Goal: Task Accomplishment & Management: Use online tool/utility

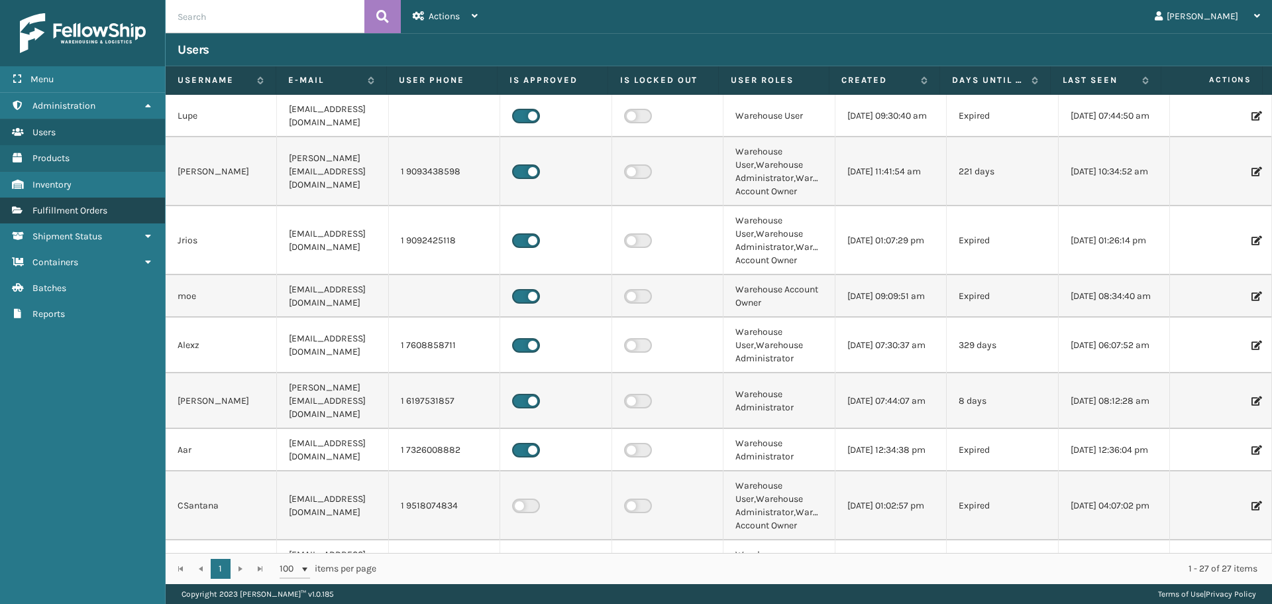
click at [134, 217] on link "Fulfillment Orders" at bounding box center [82, 210] width 165 height 26
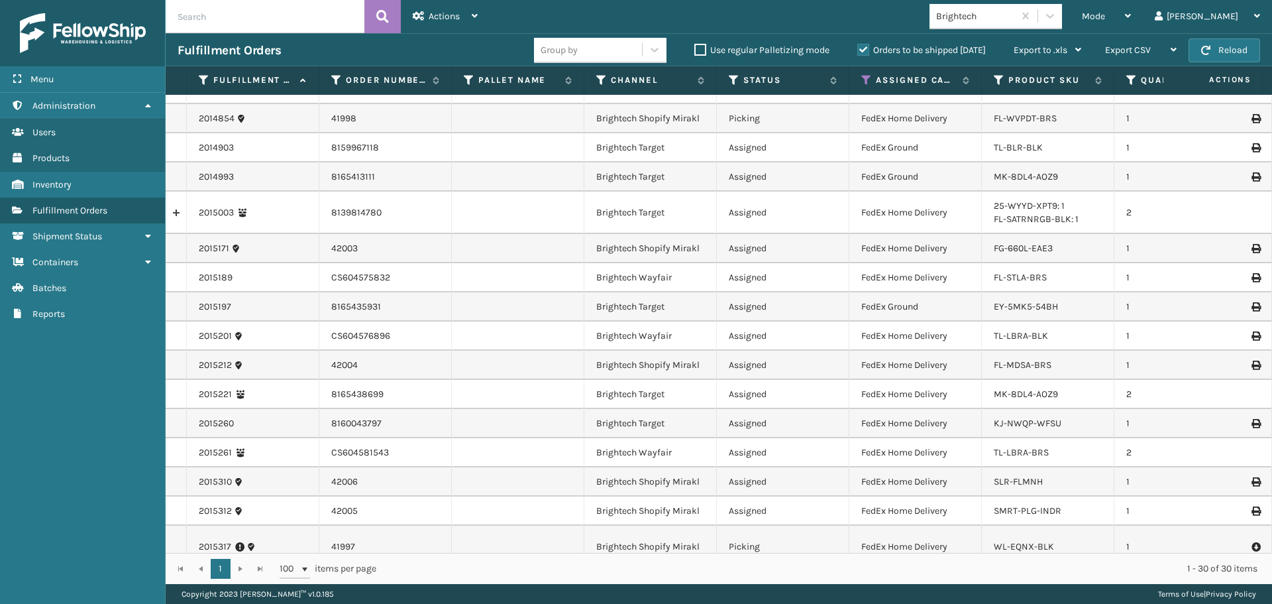
scroll to position [453, 0]
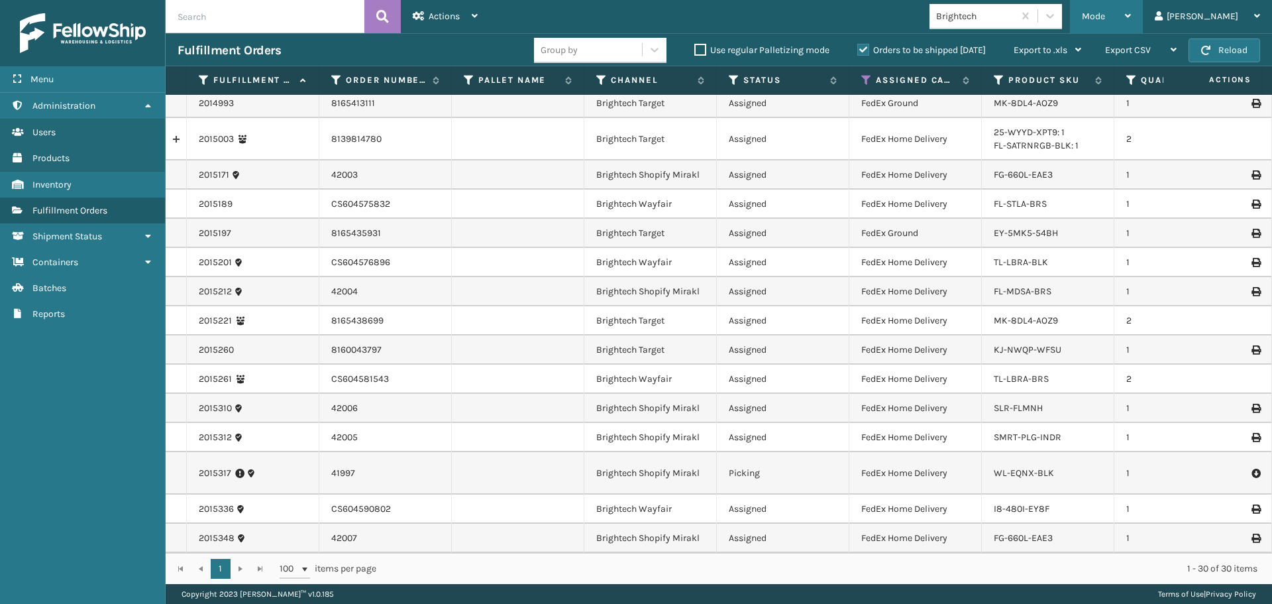
click at [1131, 13] on div "Mode" at bounding box center [1106, 16] width 49 height 33
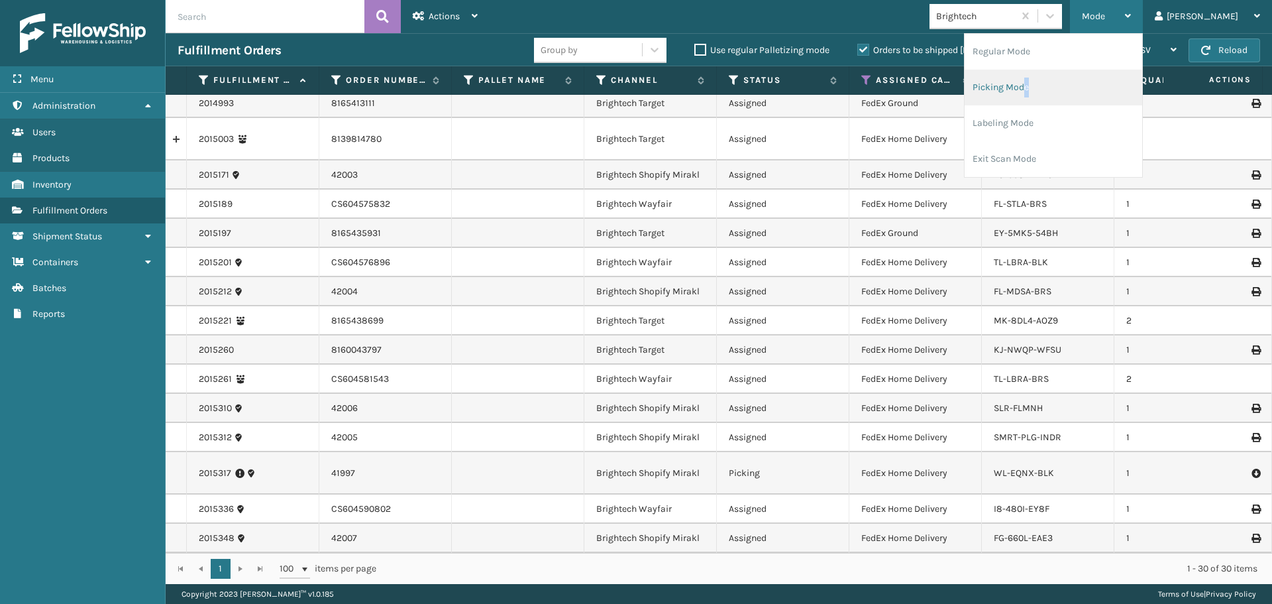
drag, startPoint x: 1076, startPoint y: 99, endPoint x: 1057, endPoint y: 96, distance: 18.7
click at [1057, 96] on li "Picking Mode" at bounding box center [1054, 88] width 178 height 36
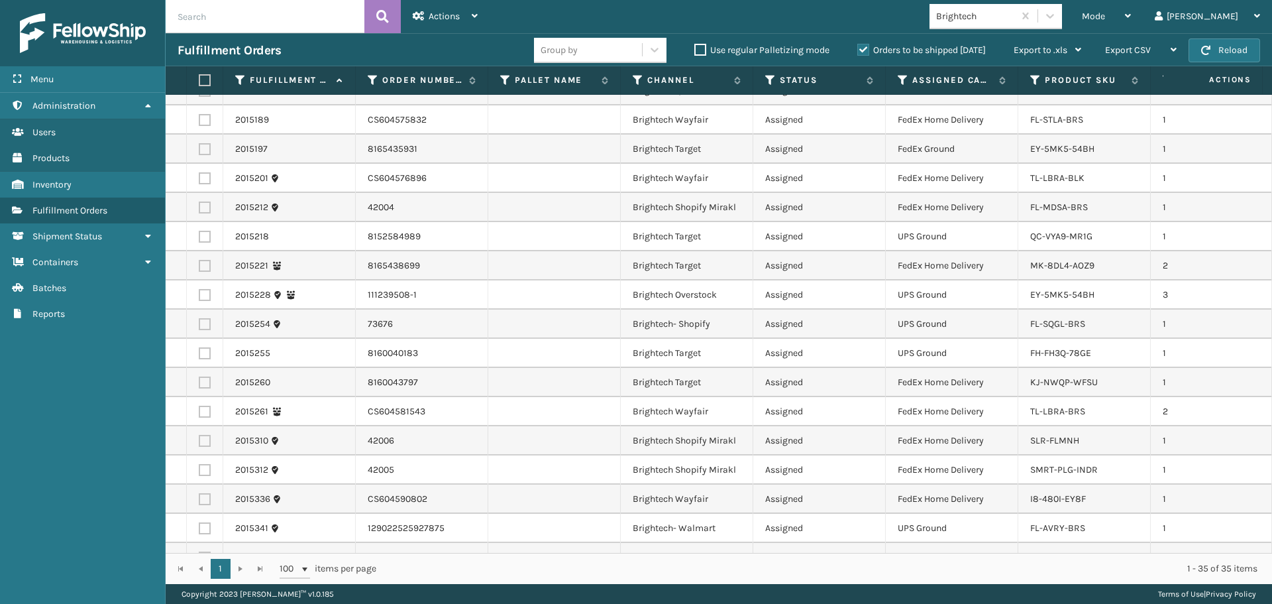
scroll to position [599, 0]
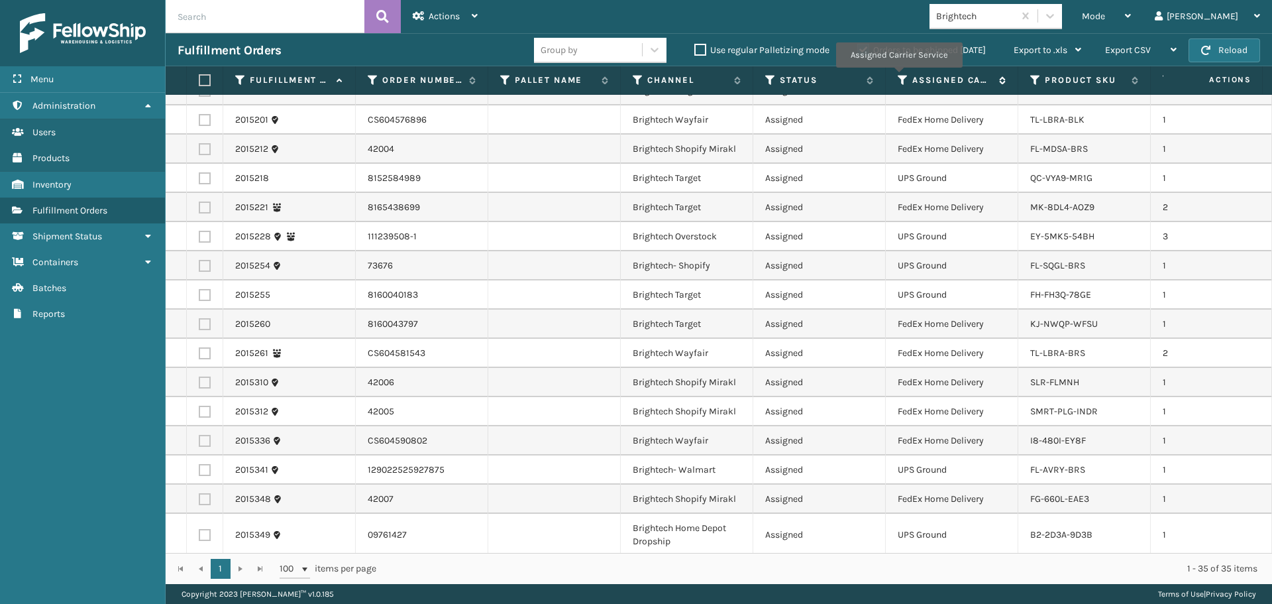
click at [902, 78] on icon at bounding box center [903, 80] width 11 height 12
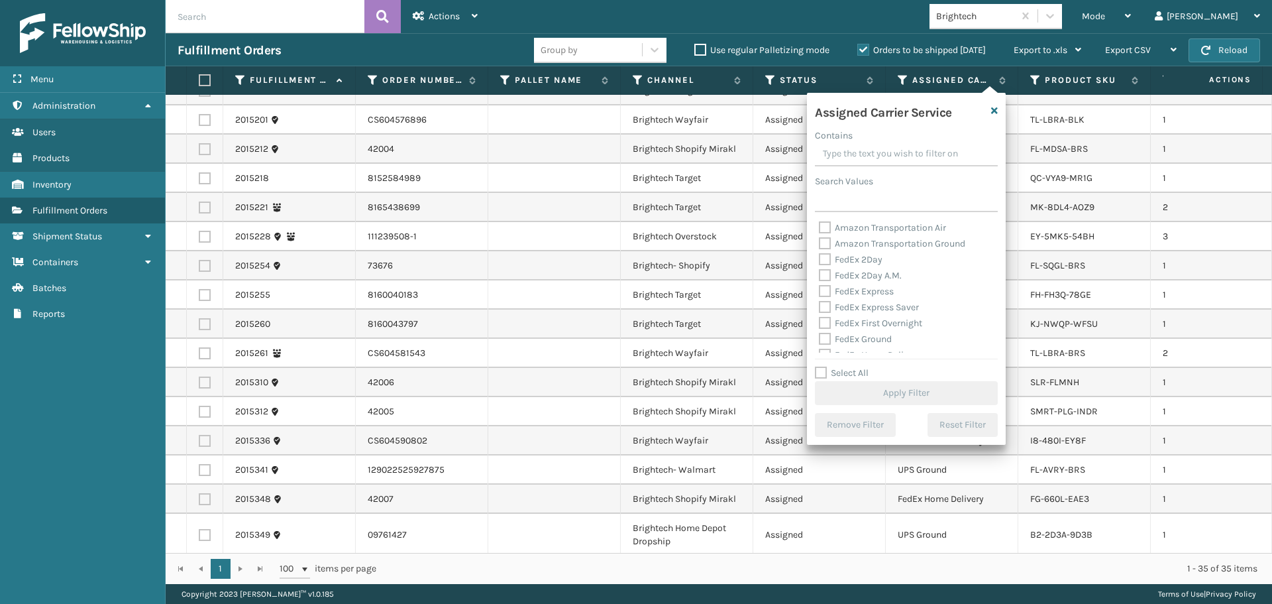
click at [855, 262] on label "FedEx 2Day" at bounding box center [851, 259] width 64 height 11
click at [819, 260] on input "FedEx 2Day" at bounding box center [819, 256] width 1 height 9
checkbox input "true"
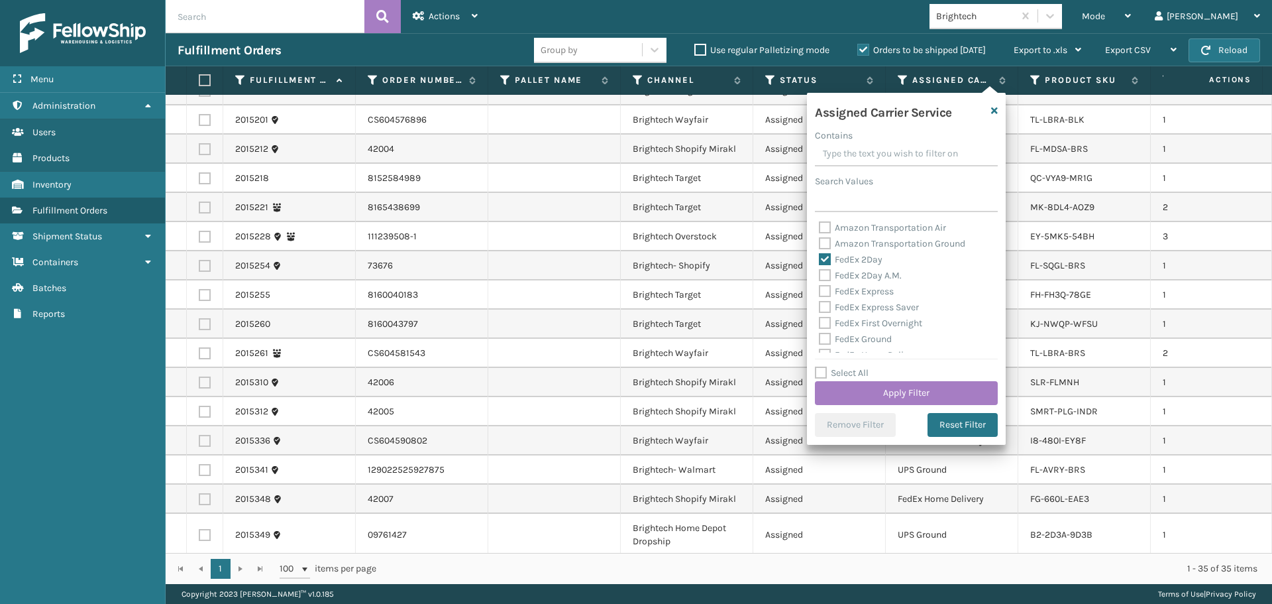
click at [855, 272] on label "FedEx 2Day A.M." at bounding box center [860, 275] width 83 height 11
click at [819, 272] on input "FedEx 2Day A.M." at bounding box center [819, 272] width 1 height 9
checkbox input "true"
click at [859, 288] on label "FedEx Express" at bounding box center [856, 291] width 75 height 11
click at [819, 288] on input "FedEx Express" at bounding box center [819, 288] width 1 height 9
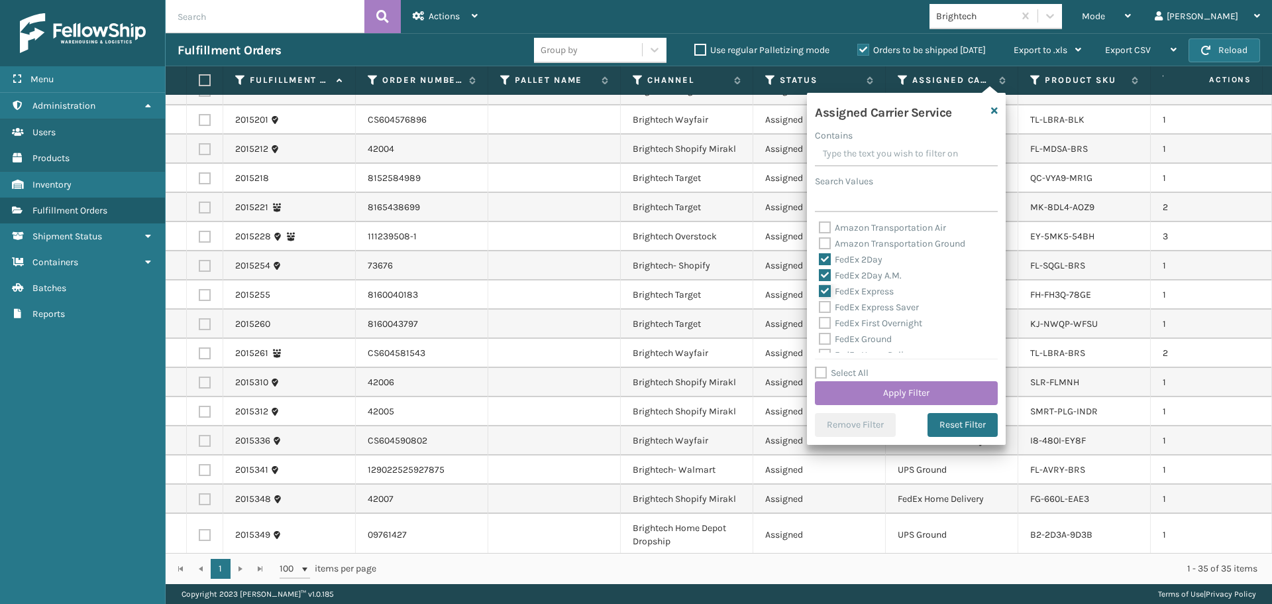
checkbox input "true"
click at [858, 299] on div "FedEx Express Saver" at bounding box center [906, 307] width 175 height 16
click at [858, 306] on label "FedEx Express Saver" at bounding box center [869, 306] width 100 height 11
click at [819, 306] on input "FedEx Express Saver" at bounding box center [819, 303] width 1 height 9
checkbox input "true"
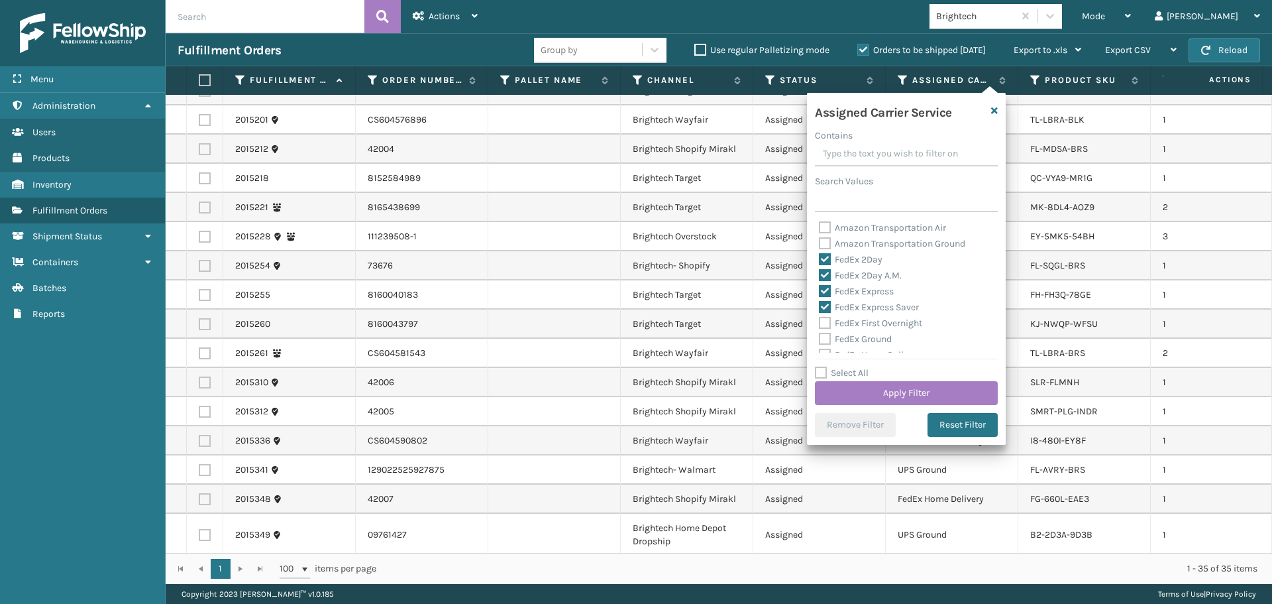
click at [857, 321] on label "FedEx First Overnight" at bounding box center [870, 322] width 103 height 11
click at [819, 321] on input "FedEx First Overnight" at bounding box center [819, 319] width 1 height 9
checkbox input "true"
click at [859, 337] on label "FedEx Ground" at bounding box center [855, 338] width 73 height 11
click at [819, 337] on input "FedEx Ground" at bounding box center [819, 335] width 1 height 9
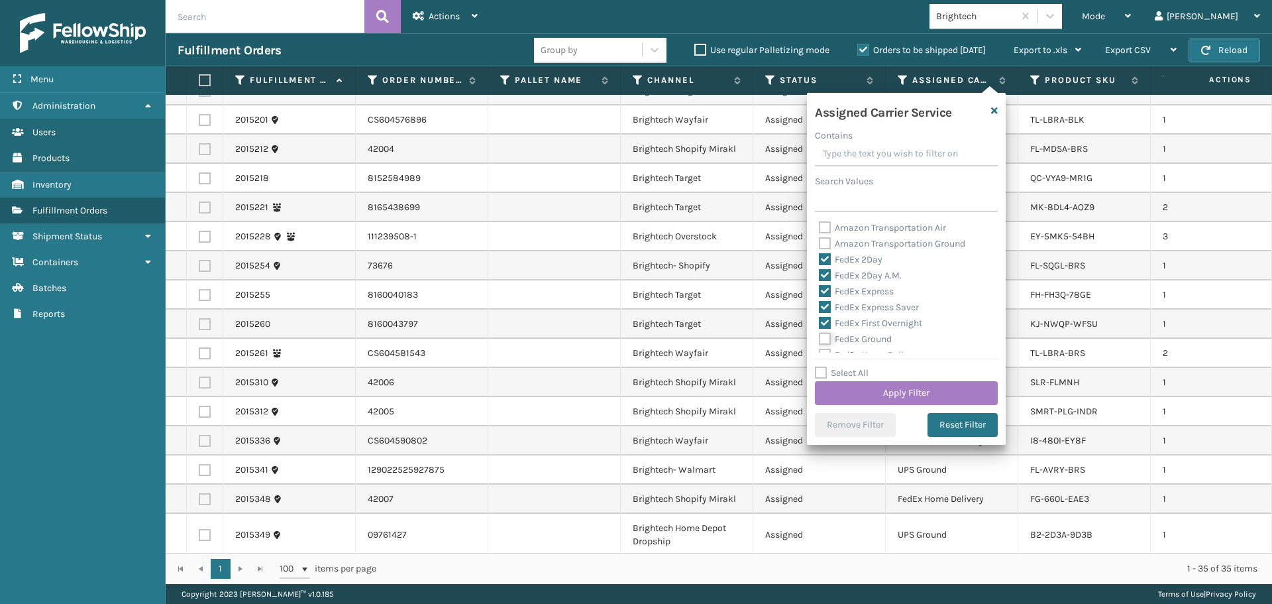
checkbox input "true"
click at [856, 270] on label "FedEx Standard Overnight" at bounding box center [880, 269] width 123 height 11
click at [819, 270] on input "FedEx Standard Overnight" at bounding box center [819, 266] width 1 height 9
checkbox input "true"
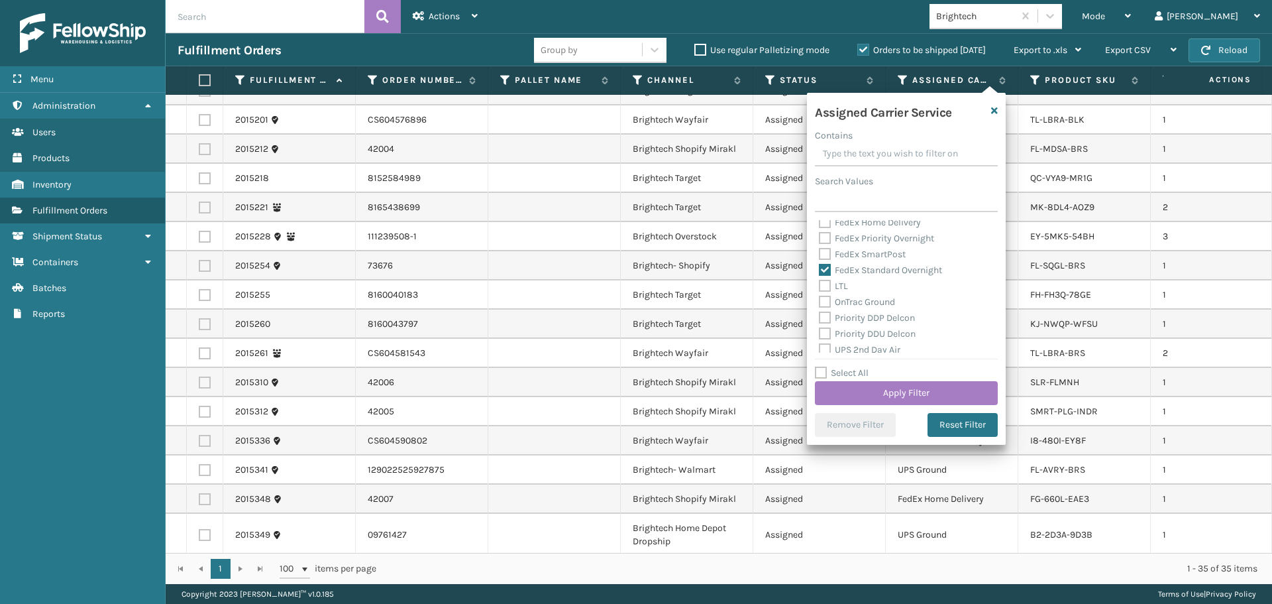
click at [859, 260] on div "FedEx SmartPost" at bounding box center [906, 254] width 175 height 16
click at [858, 255] on label "FedEx SmartPost" at bounding box center [862, 253] width 87 height 11
click at [819, 255] on input "FedEx SmartPost" at bounding box center [819, 250] width 1 height 9
checkbox input "true"
click at [858, 240] on label "FedEx Priority Overnight" at bounding box center [876, 238] width 115 height 11
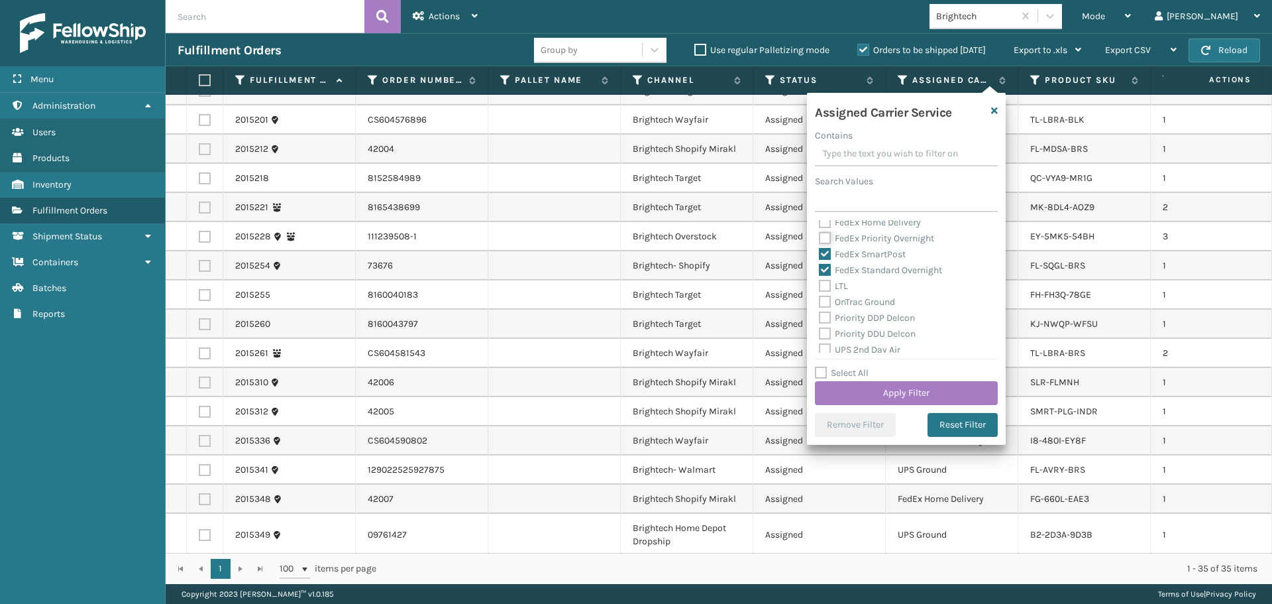
click at [819, 239] on input "FedEx Priority Overnight" at bounding box center [819, 235] width 1 height 9
checkbox input "true"
click at [847, 223] on label "FedEx Home Delivery" at bounding box center [870, 222] width 102 height 11
click at [819, 223] on input "FedEx Home Delivery" at bounding box center [819, 219] width 1 height 9
checkbox input "true"
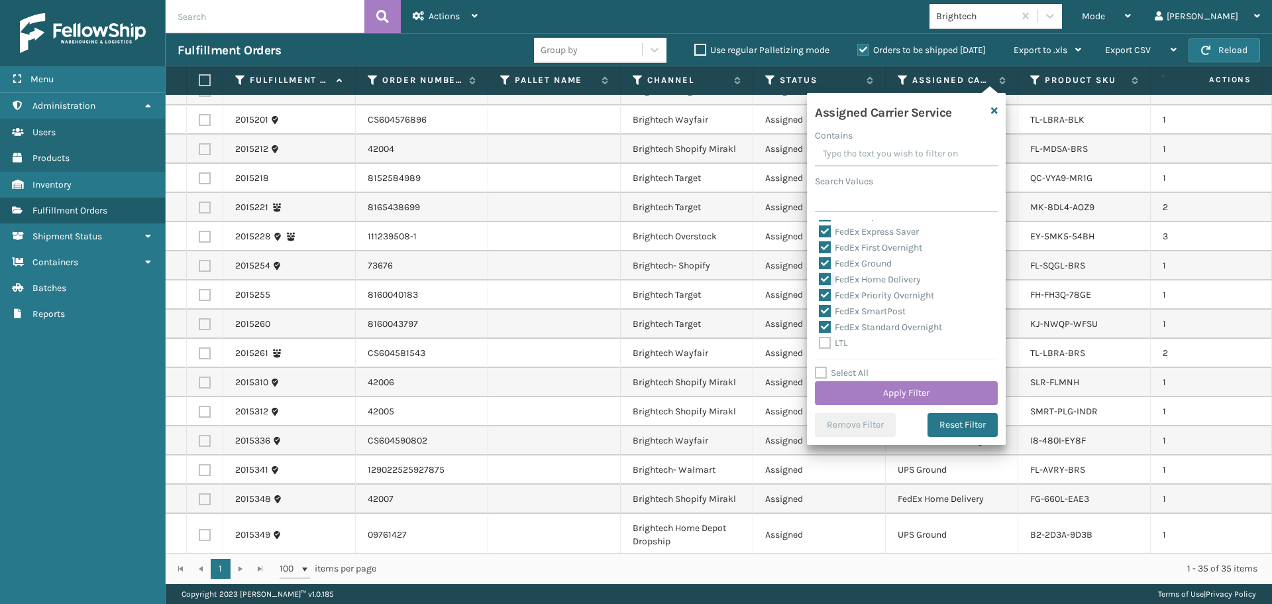
scroll to position [61, 0]
click at [896, 397] on button "Apply Filter" at bounding box center [906, 393] width 183 height 24
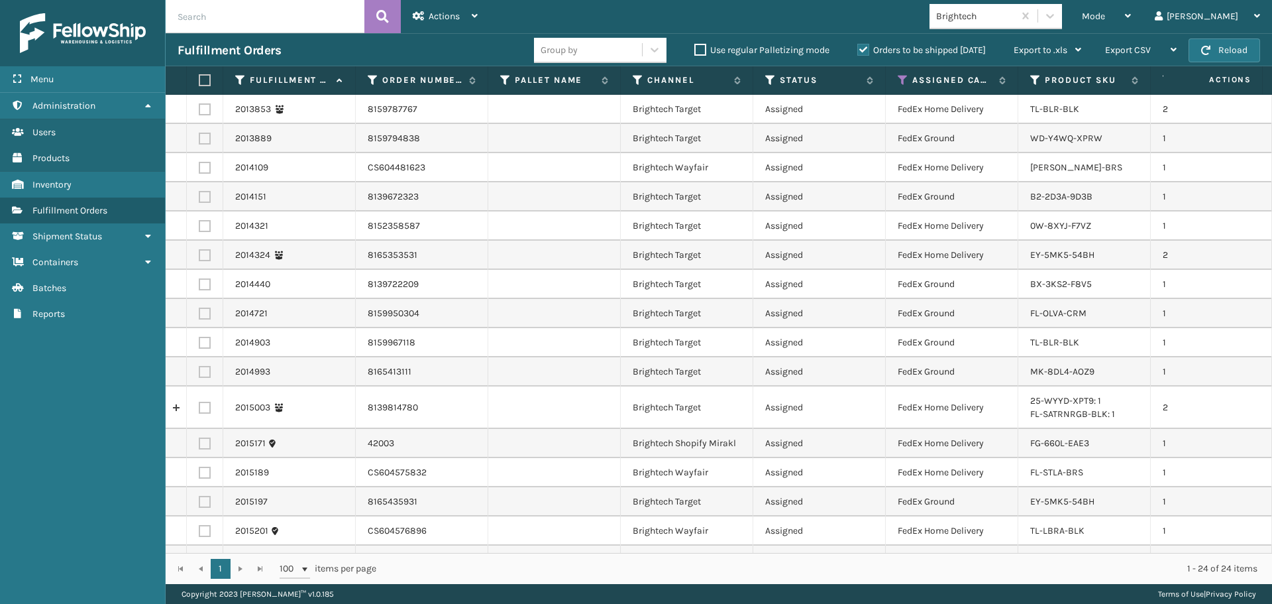
click at [206, 74] on th at bounding box center [205, 80] width 36 height 28
click at [202, 81] on label at bounding box center [203, 80] width 8 height 12
click at [199, 81] on input "checkbox" at bounding box center [199, 80] width 1 height 9
checkbox input "true"
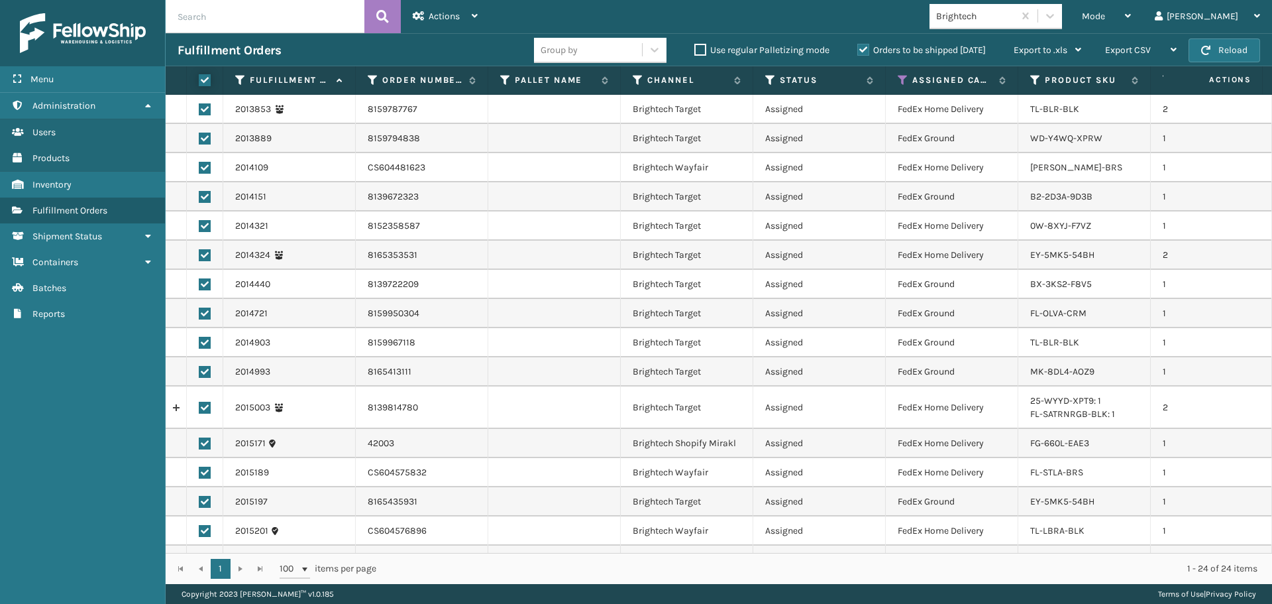
checkbox input "true"
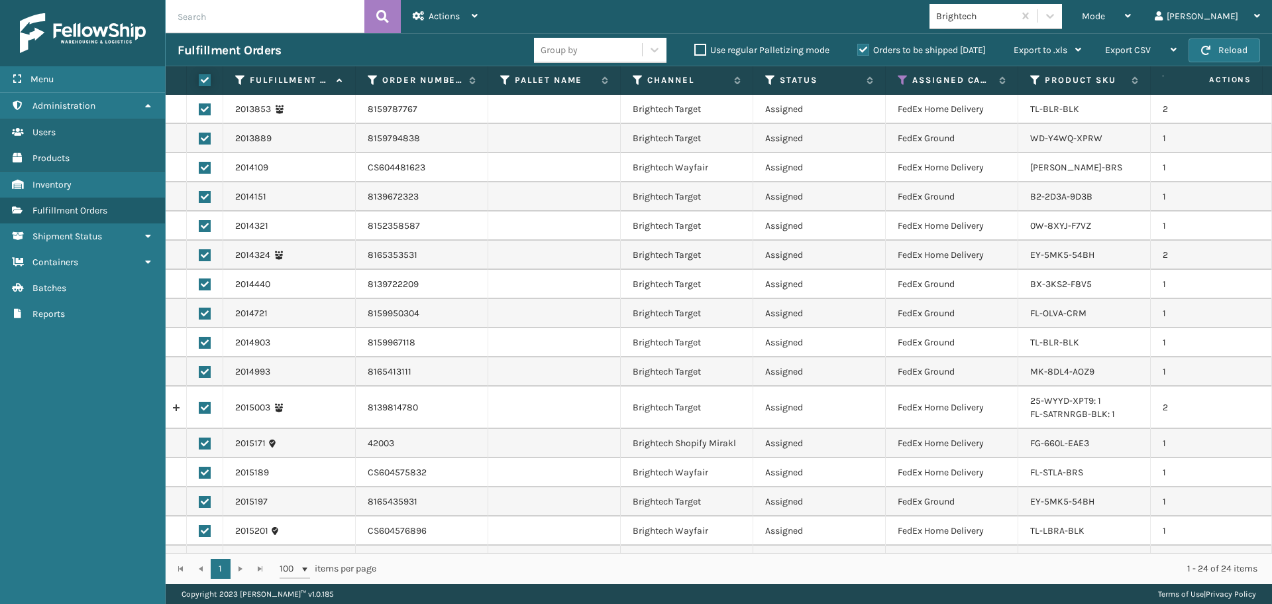
checkbox input "true"
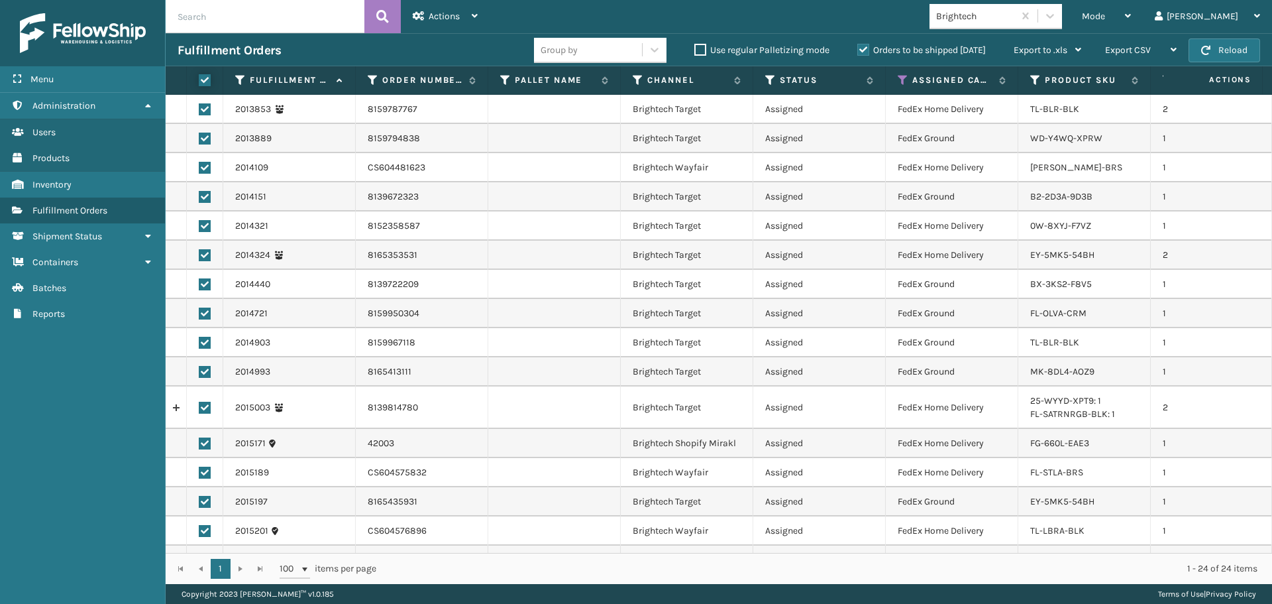
checkbox input "true"
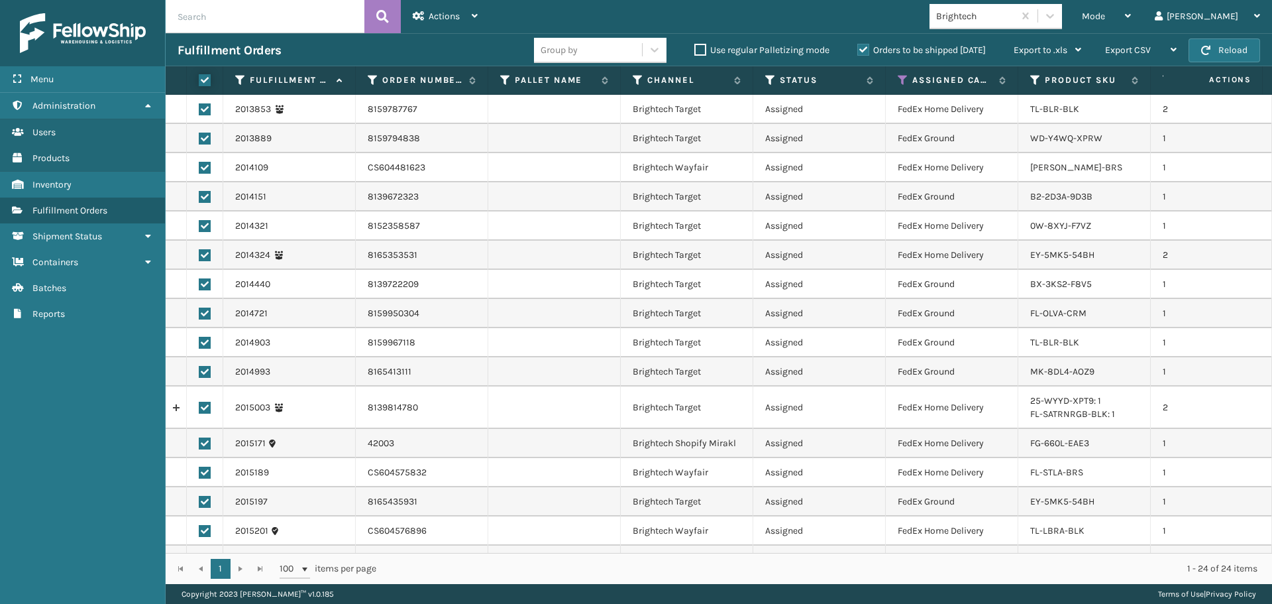
checkbox input "true"
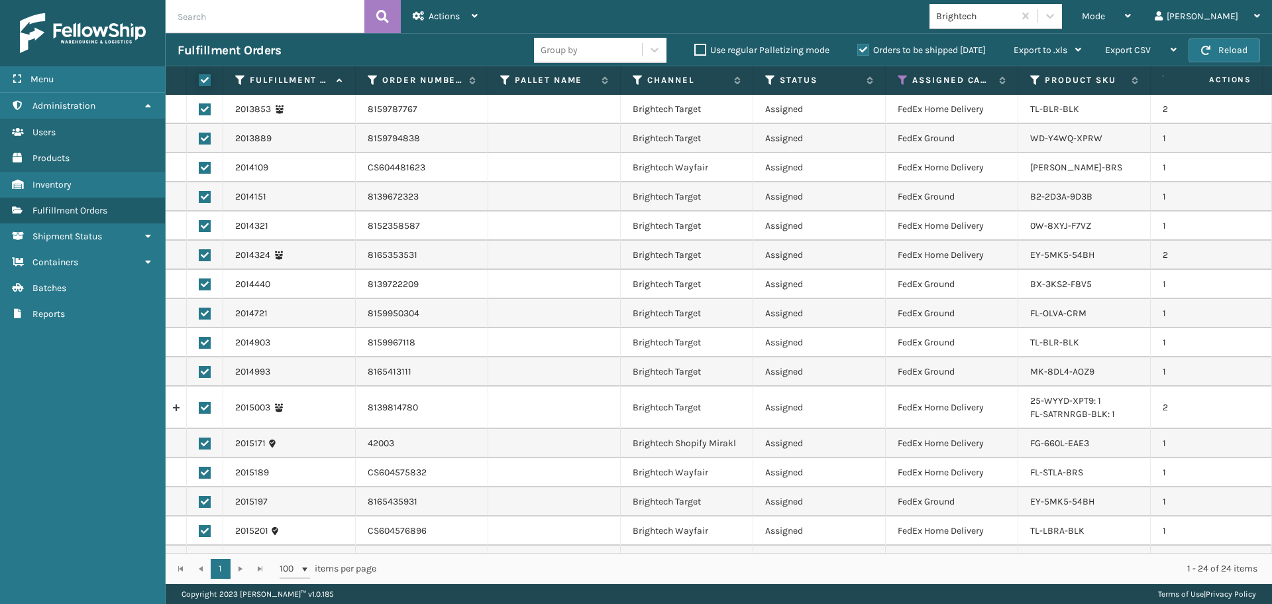
checkbox input "true"
click at [437, 17] on span "Actions" at bounding box center [444, 16] width 31 height 11
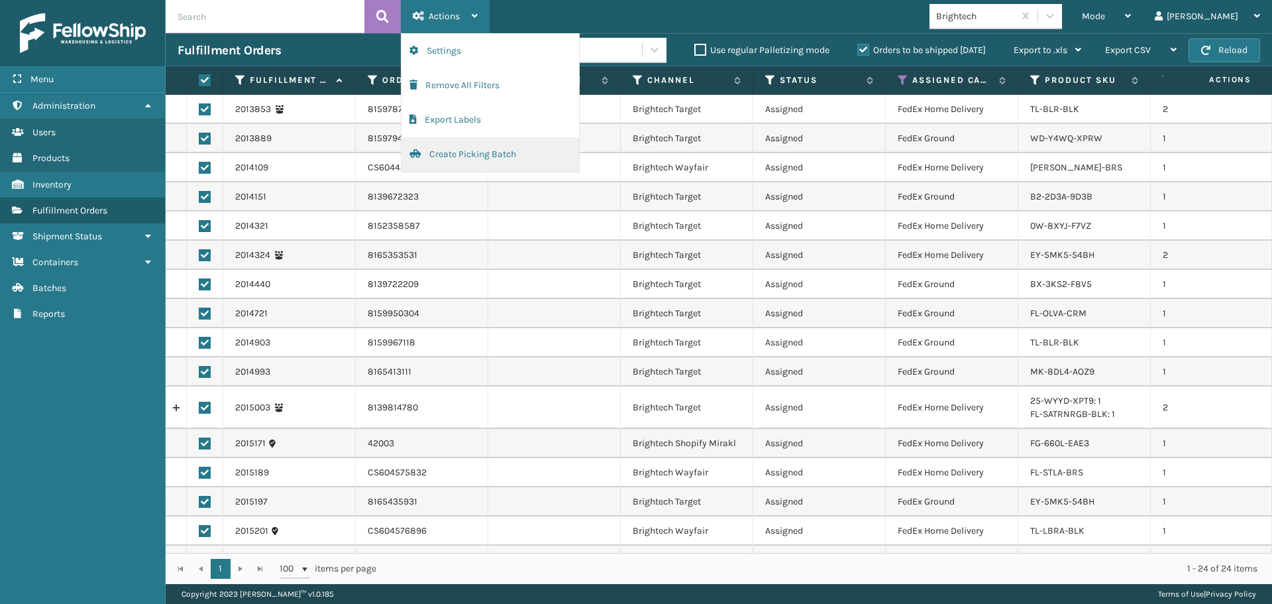
click at [466, 152] on button "Create Picking Batch" at bounding box center [490, 154] width 178 height 34
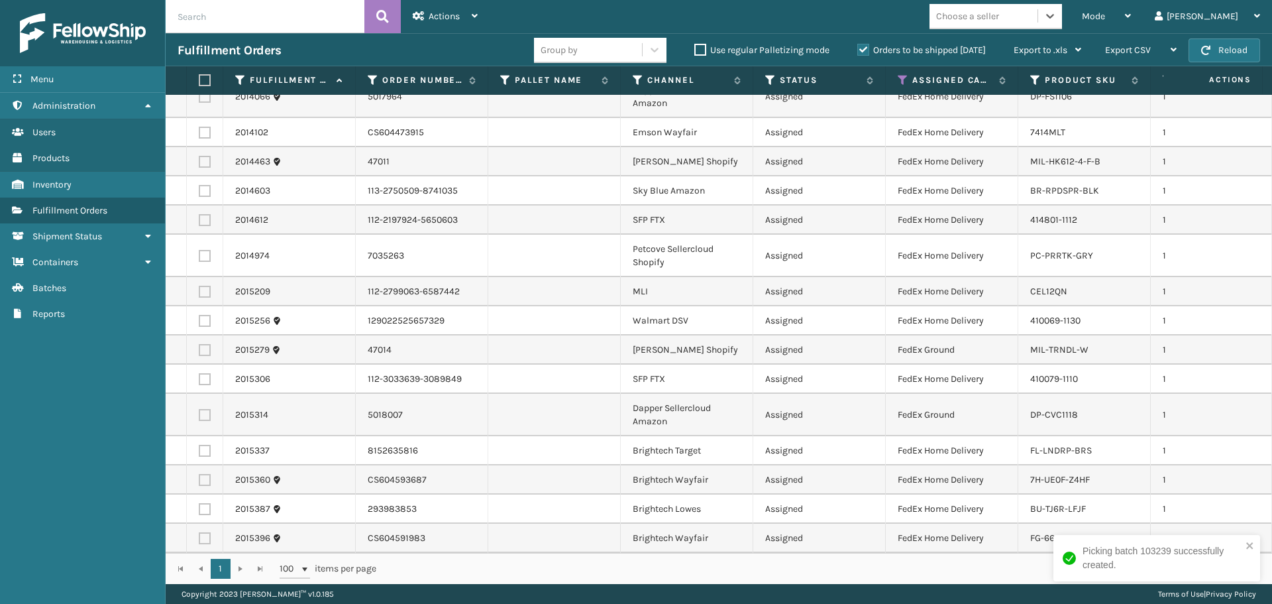
scroll to position [0, 0]
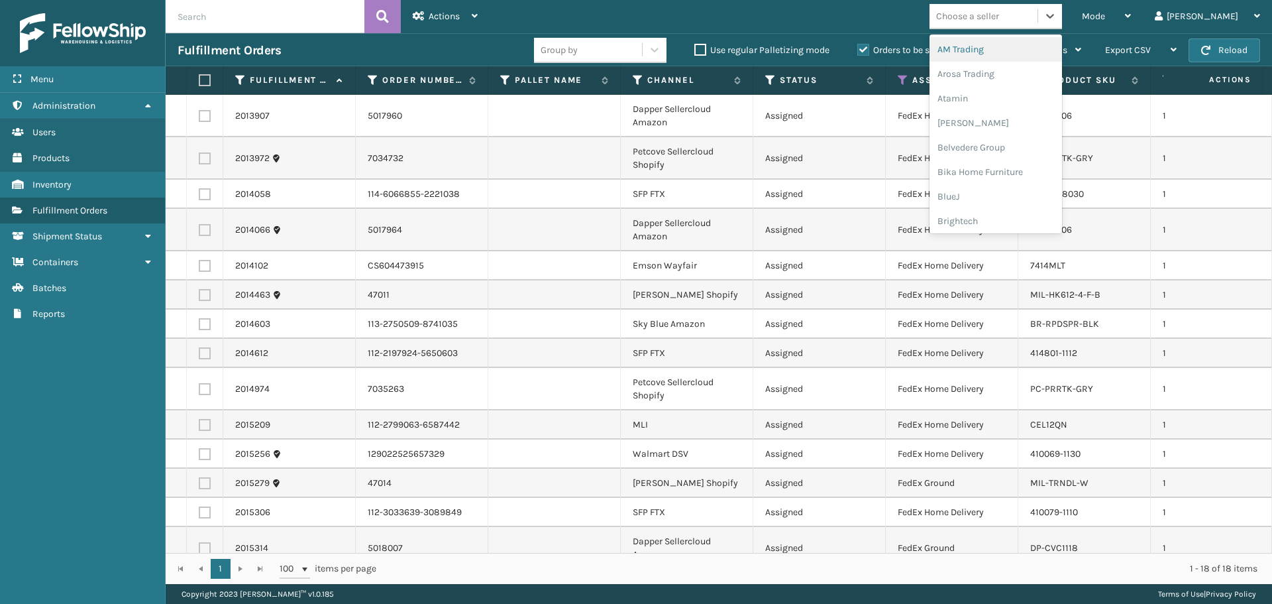
click at [999, 21] on div "Choose a seller" at bounding box center [967, 16] width 63 height 14
click at [1011, 160] on div "Dapper Supply" at bounding box center [995, 162] width 132 height 25
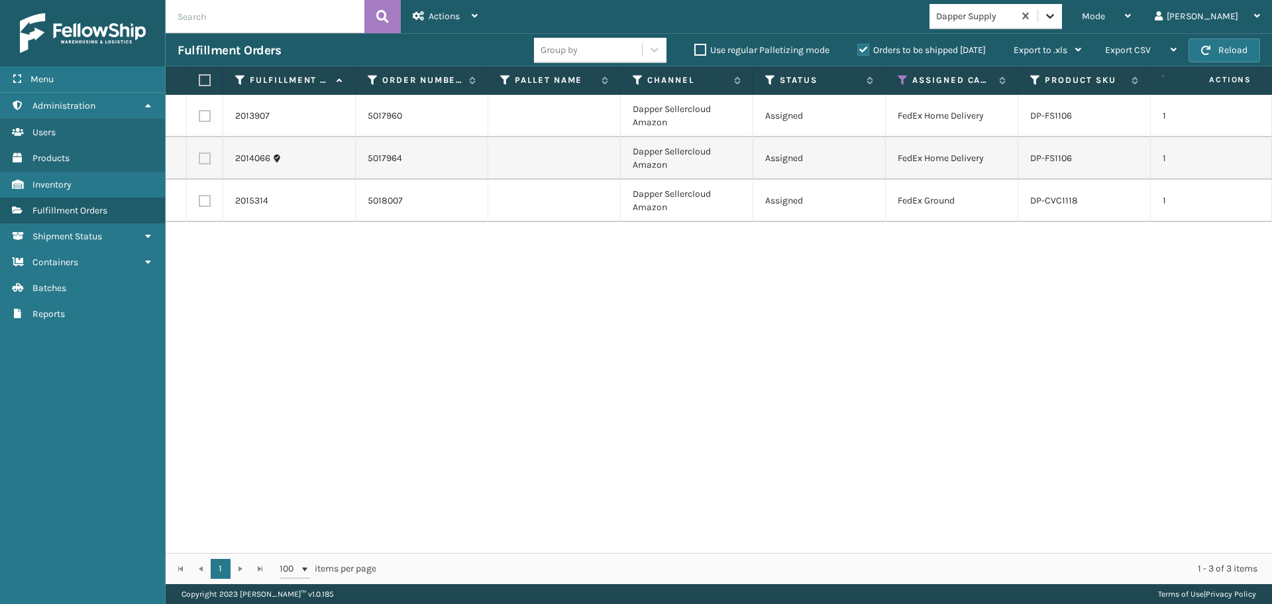
click at [1057, 10] on icon at bounding box center [1049, 15] width 13 height 13
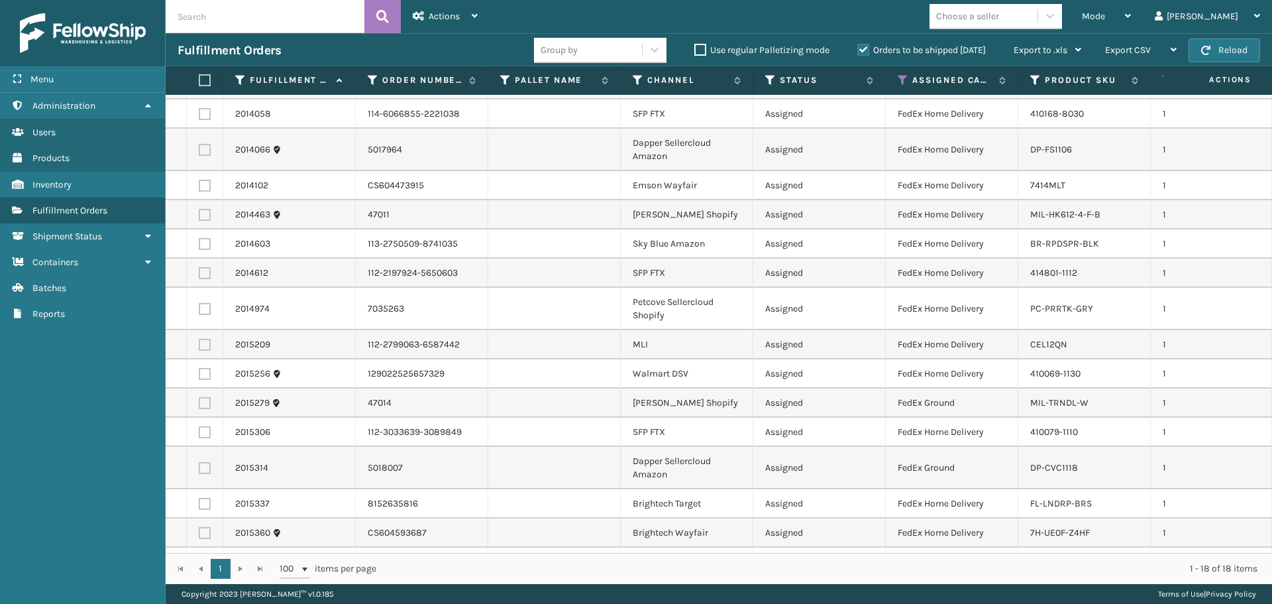
scroll to position [143, 0]
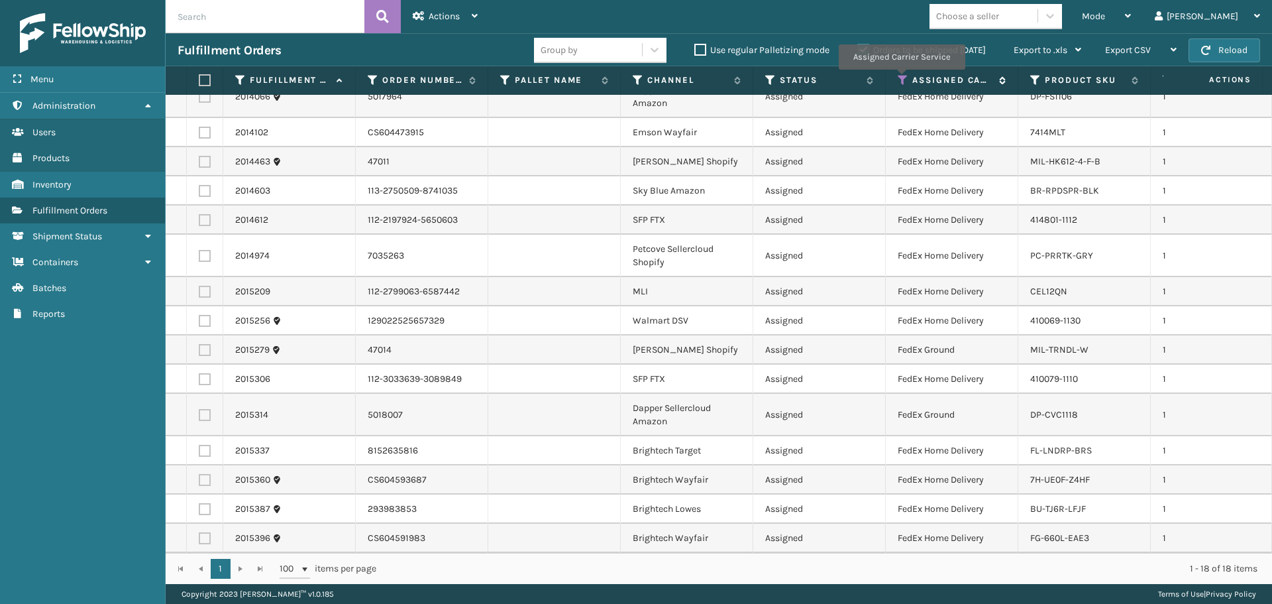
click at [901, 79] on icon at bounding box center [903, 80] width 11 height 12
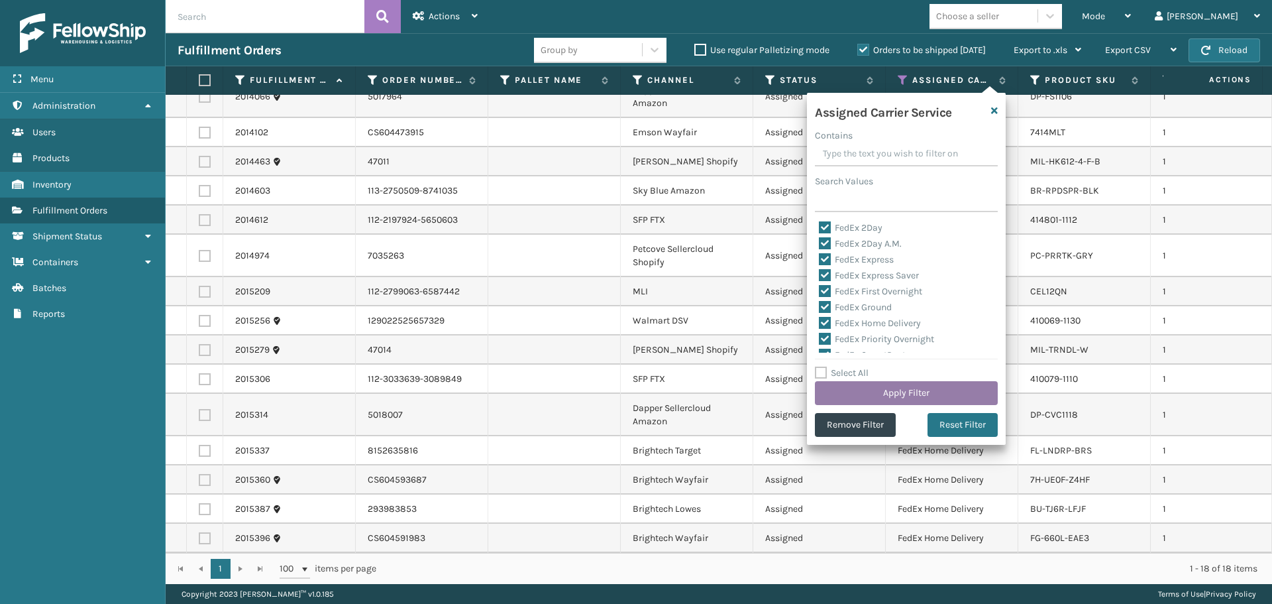
click at [925, 392] on button "Apply Filter" at bounding box center [906, 393] width 183 height 24
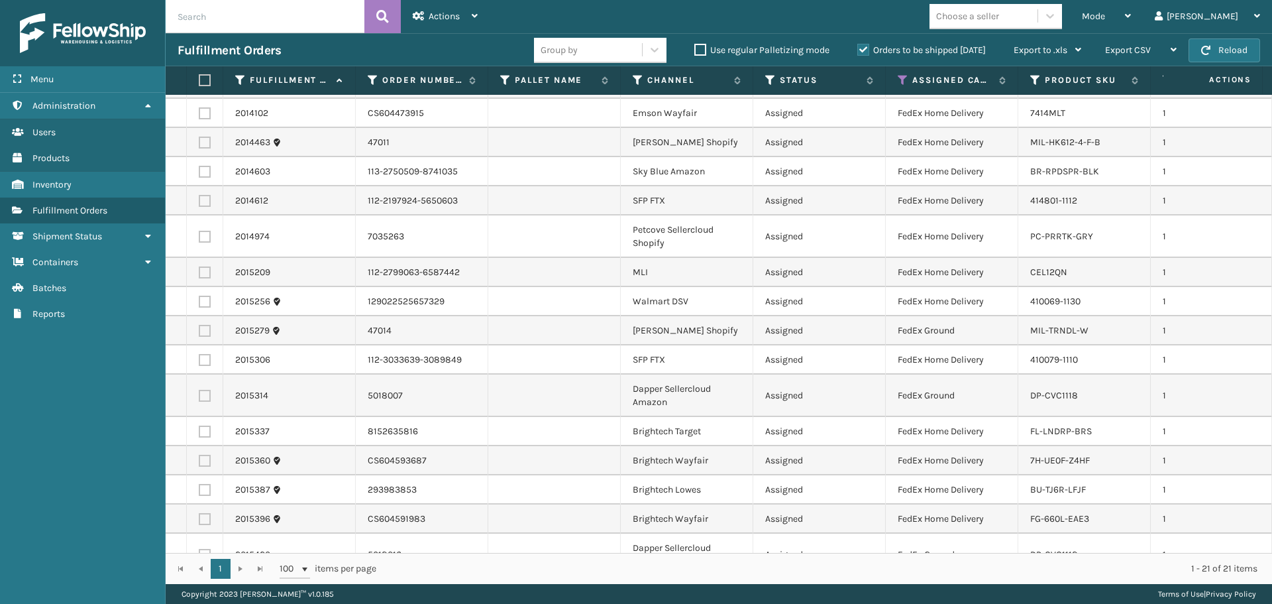
scroll to position [0, 0]
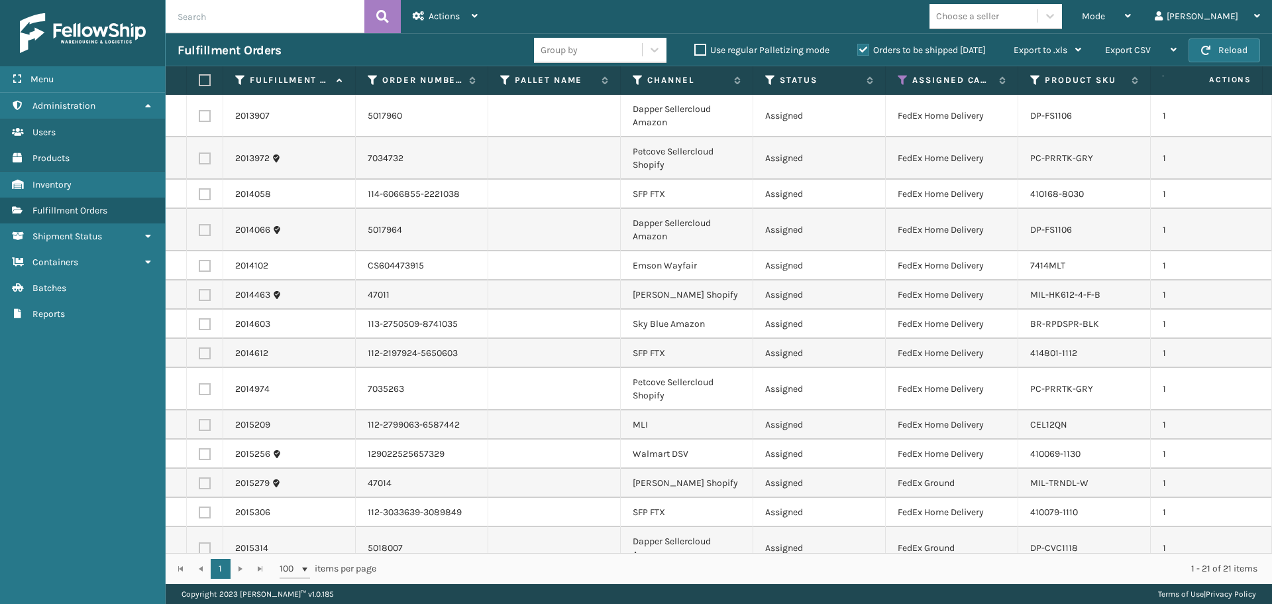
click at [203, 76] on label at bounding box center [203, 80] width 8 height 12
click at [199, 76] on input "checkbox" at bounding box center [199, 80] width 1 height 9
checkbox input "true"
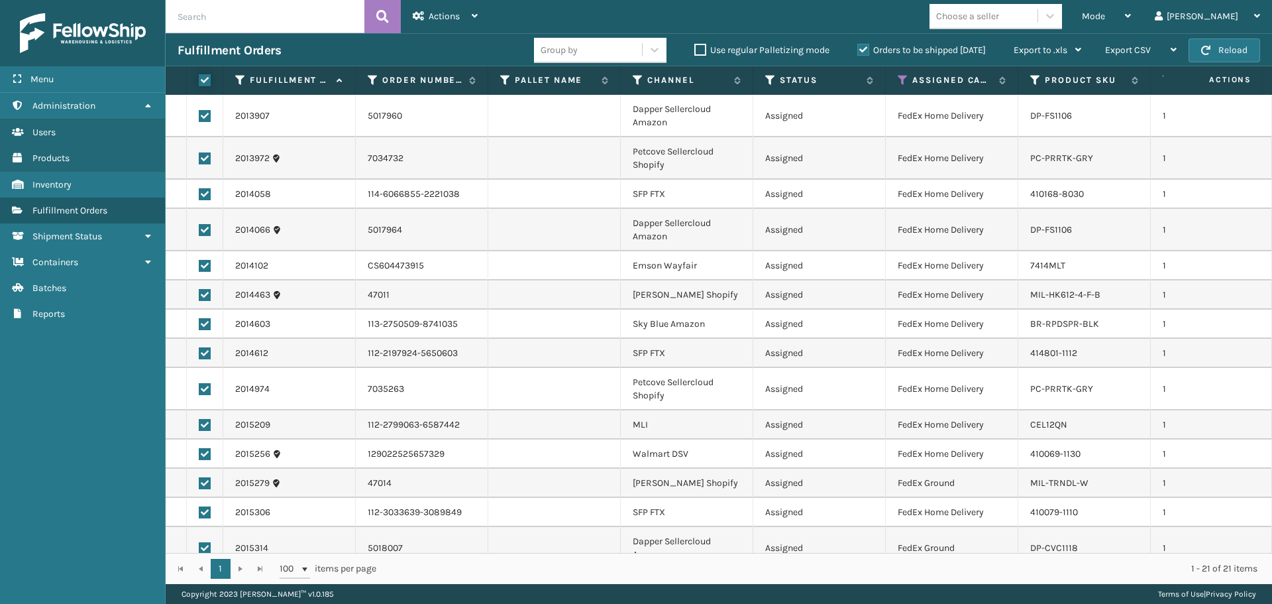
checkbox input "true"
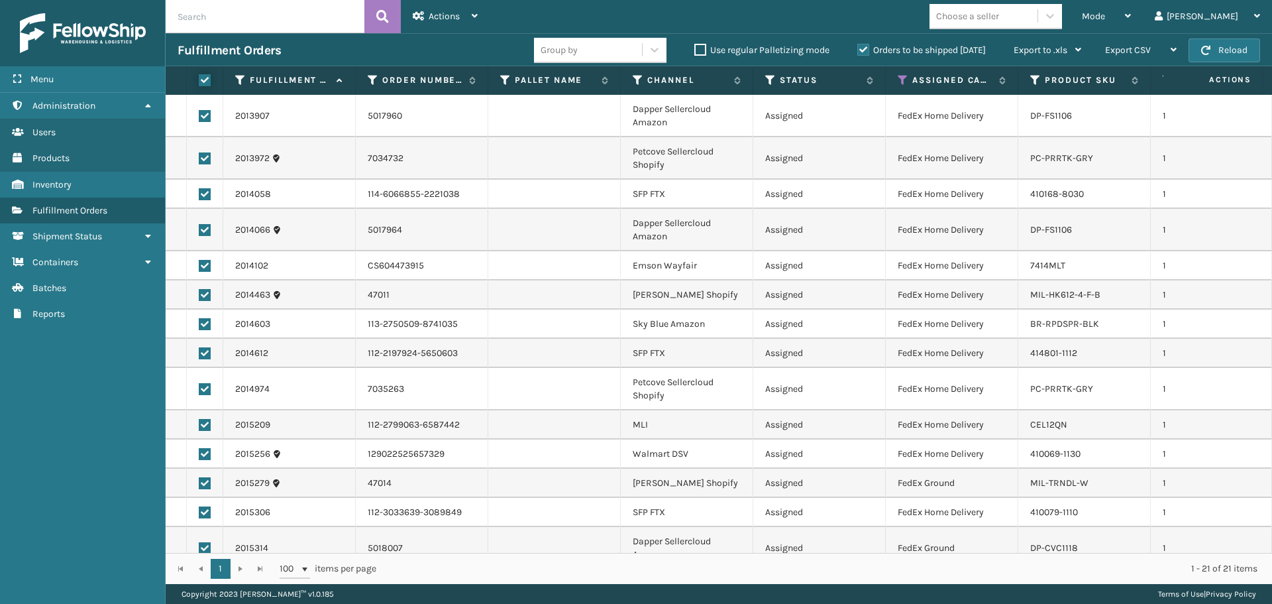
checkbox input "true"
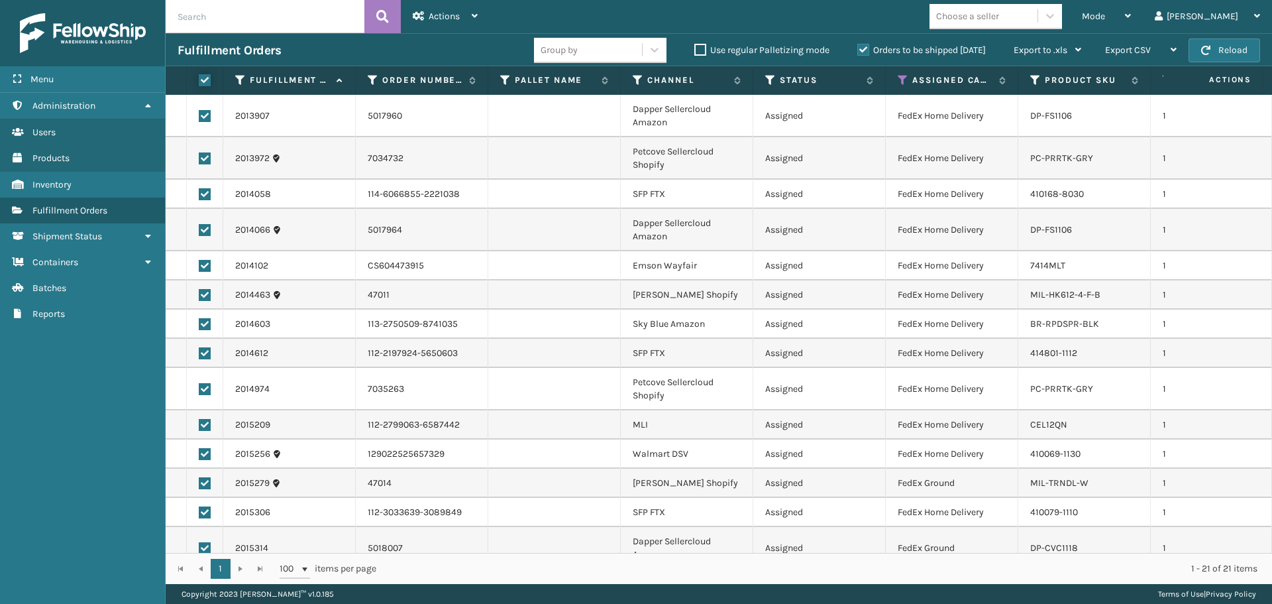
checkbox input "true"
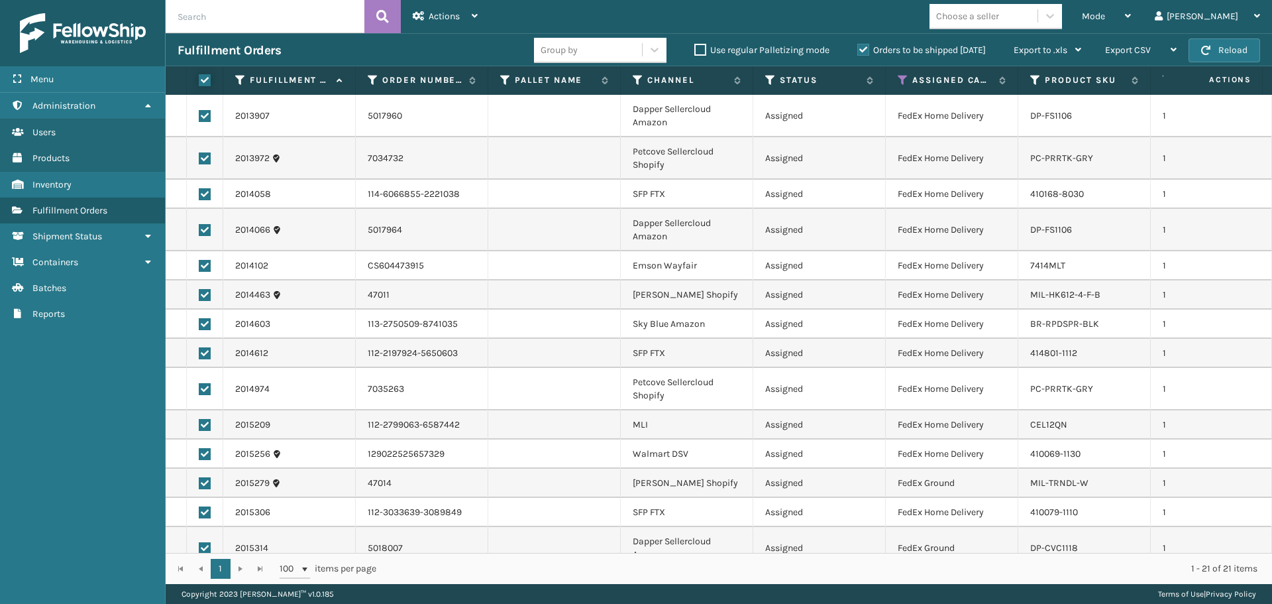
checkbox input "true"
click at [441, 18] on span "Actions" at bounding box center [444, 16] width 31 height 11
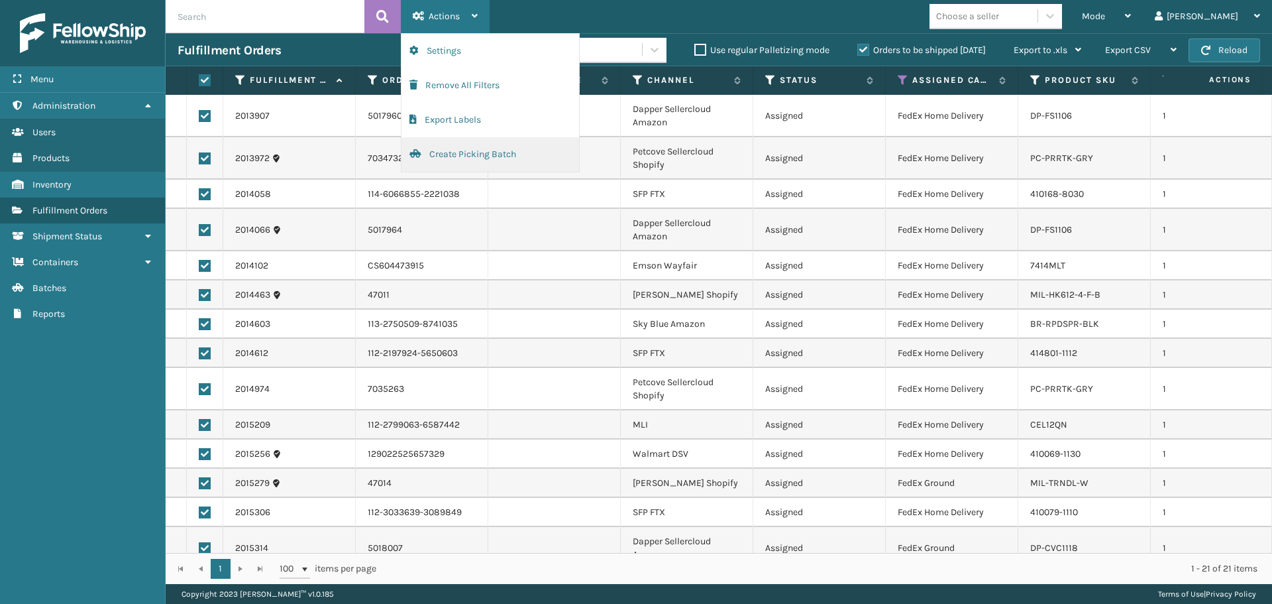
click at [439, 150] on button "Create Picking Batch" at bounding box center [490, 154] width 178 height 34
